Goal: Information Seeking & Learning: Learn about a topic

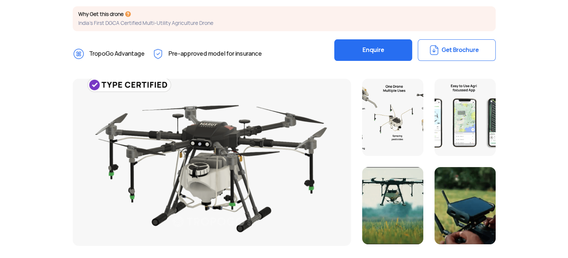
scroll to position [151, 0]
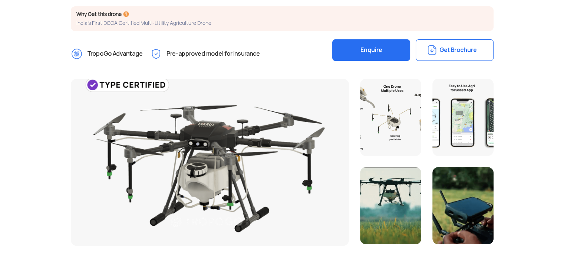
click at [401, 124] on div at bounding box center [390, 117] width 61 height 77
click at [463, 111] on div at bounding box center [463, 117] width 61 height 77
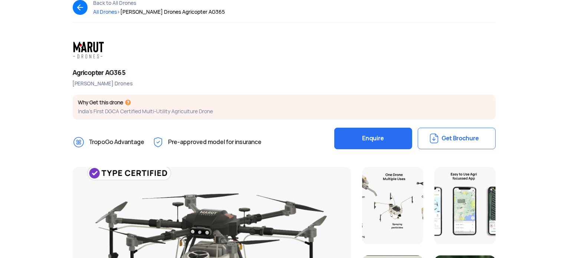
scroll to position [64, 0]
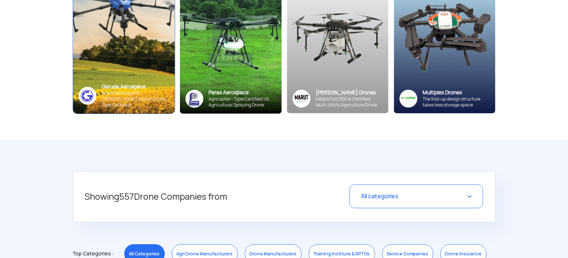
click at [110, 90] on div "Garuda Aerospace" at bounding box center [135, 86] width 67 height 7
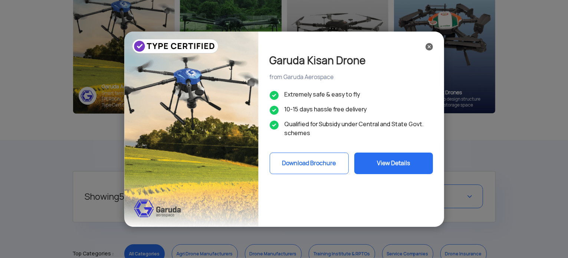
click at [429, 49] on img at bounding box center [429, 46] width 7 height 7
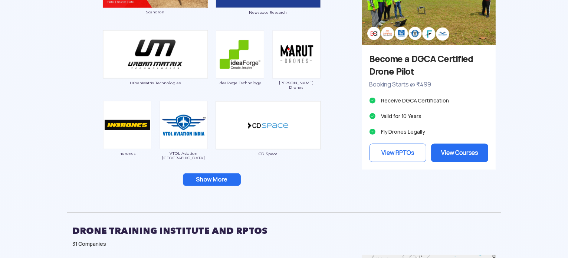
scroll to position [721, 0]
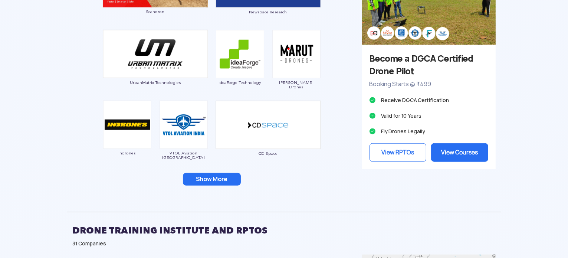
click at [230, 176] on button "Show More" at bounding box center [212, 179] width 58 height 13
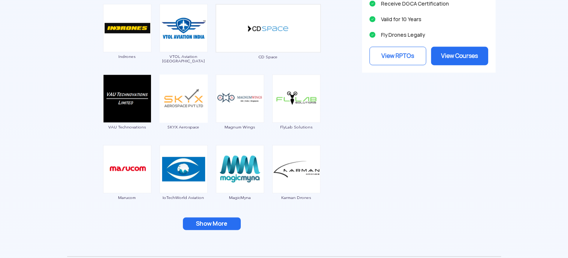
scroll to position [819, 0]
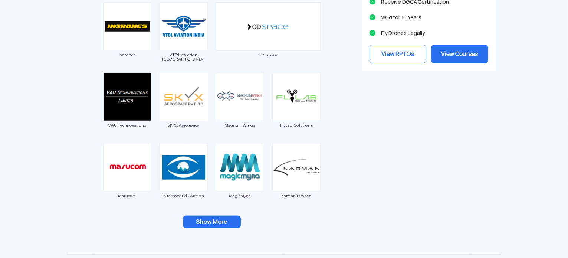
click at [197, 223] on button "Show More" at bounding box center [212, 222] width 58 height 13
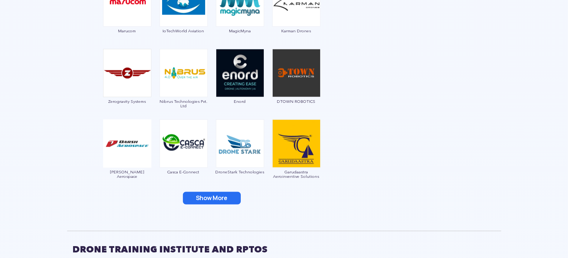
scroll to position [985, 0]
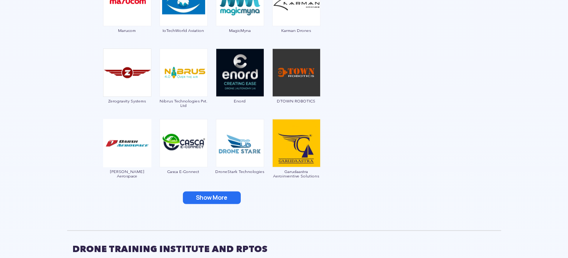
click at [209, 202] on button "Show More" at bounding box center [212, 197] width 58 height 13
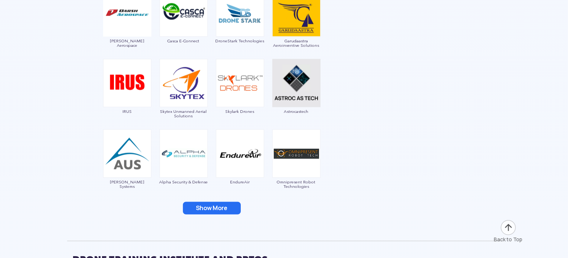
scroll to position [1117, 0]
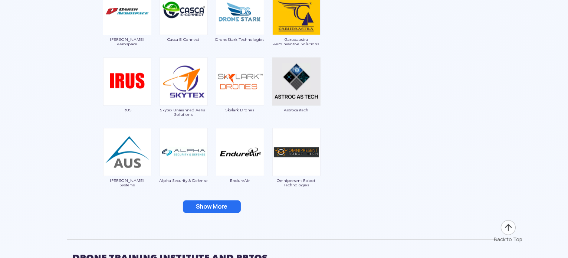
click at [210, 207] on button "Show More" at bounding box center [212, 206] width 58 height 13
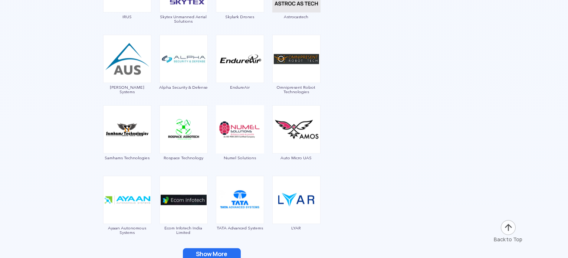
scroll to position [1247, 0]
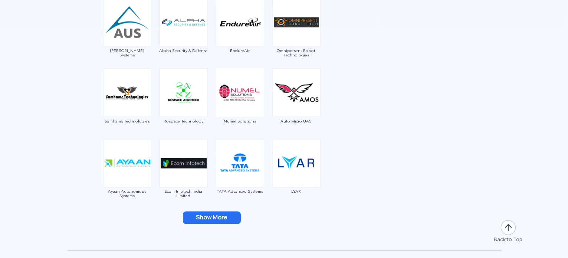
click at [210, 218] on button "Show More" at bounding box center [212, 218] width 58 height 13
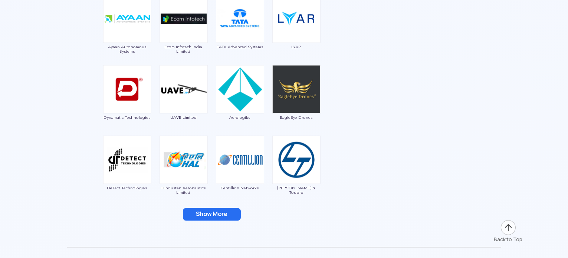
scroll to position [1394, 0]
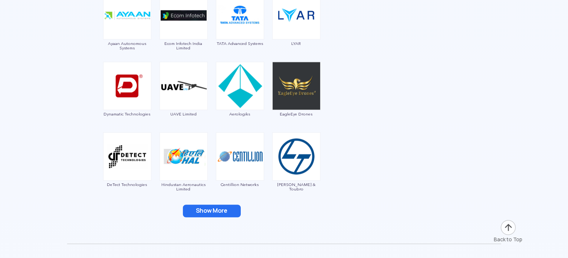
click at [209, 207] on button "Show More" at bounding box center [212, 211] width 58 height 13
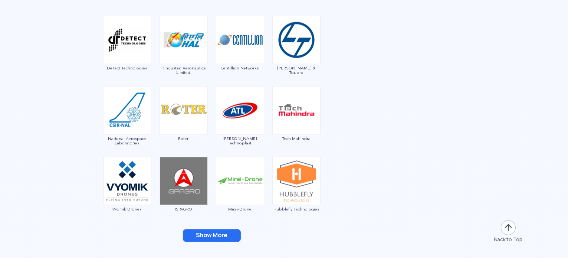
scroll to position [1511, 0]
click at [212, 232] on button "Show More" at bounding box center [212, 235] width 58 height 13
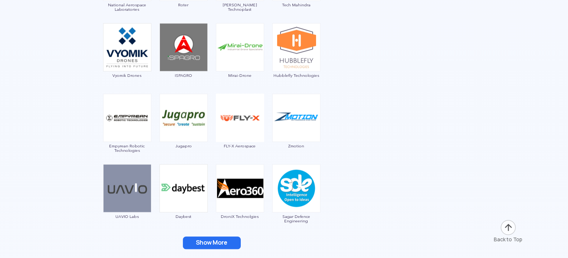
scroll to position [1648, 0]
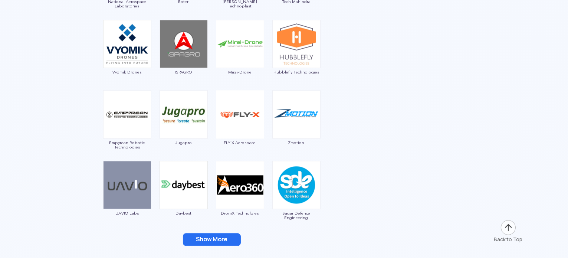
click at [212, 239] on button "Show More" at bounding box center [212, 239] width 58 height 13
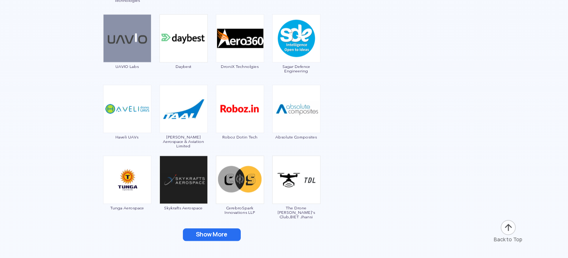
scroll to position [1800, 0]
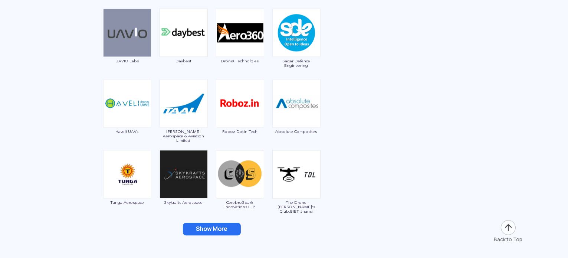
click at [209, 226] on button "Show More" at bounding box center [212, 229] width 58 height 13
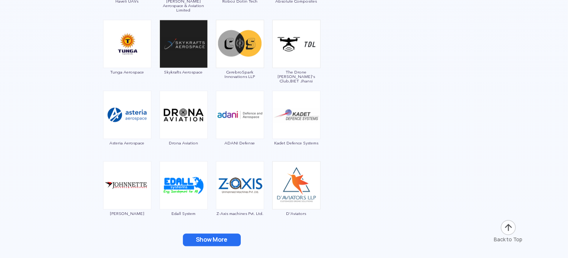
scroll to position [1931, 0]
click at [223, 239] on button "Show More" at bounding box center [212, 239] width 58 height 13
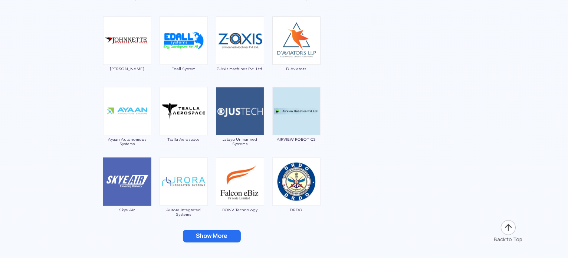
scroll to position [2077, 0]
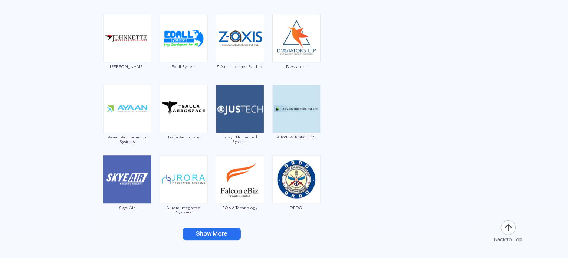
click at [221, 236] on button "Show More" at bounding box center [212, 233] width 58 height 13
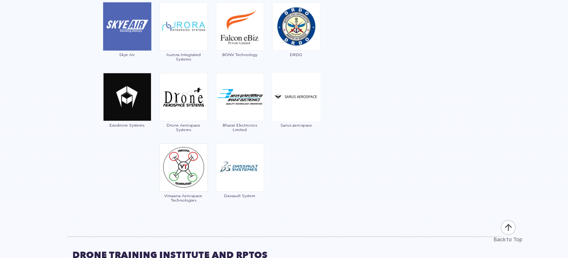
scroll to position [2235, 0]
